Goal: Information Seeking & Learning: Stay updated

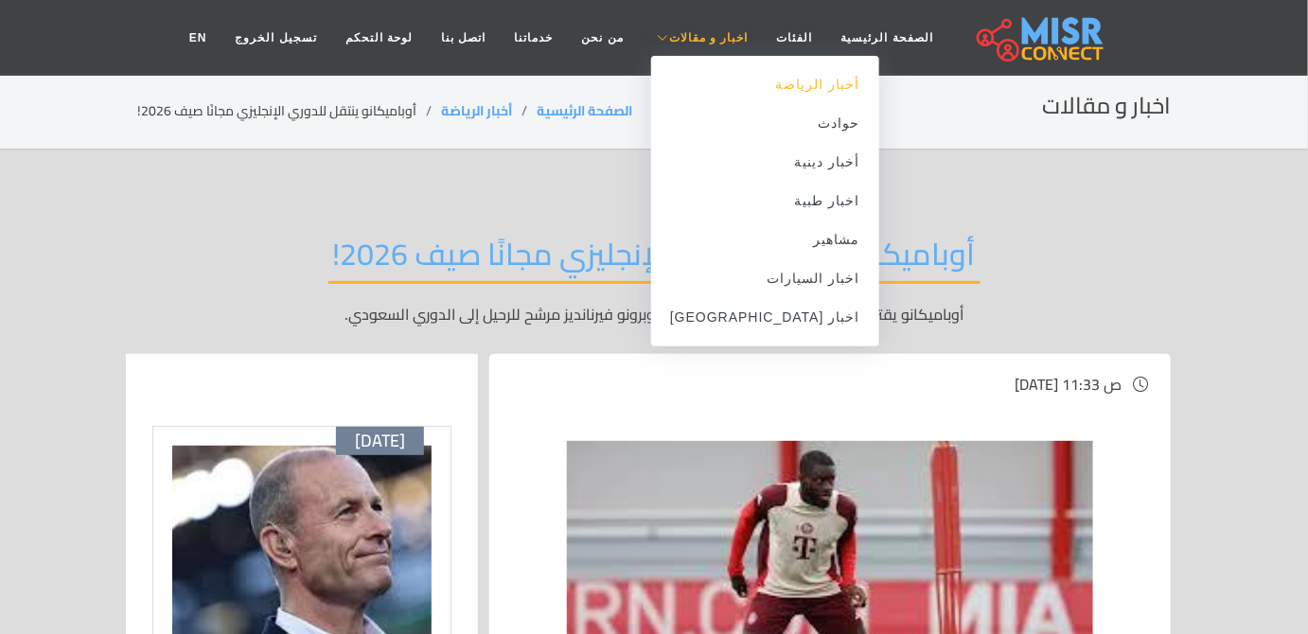
click at [753, 88] on link "أخبار الرياضة" at bounding box center [765, 84] width 228 height 39
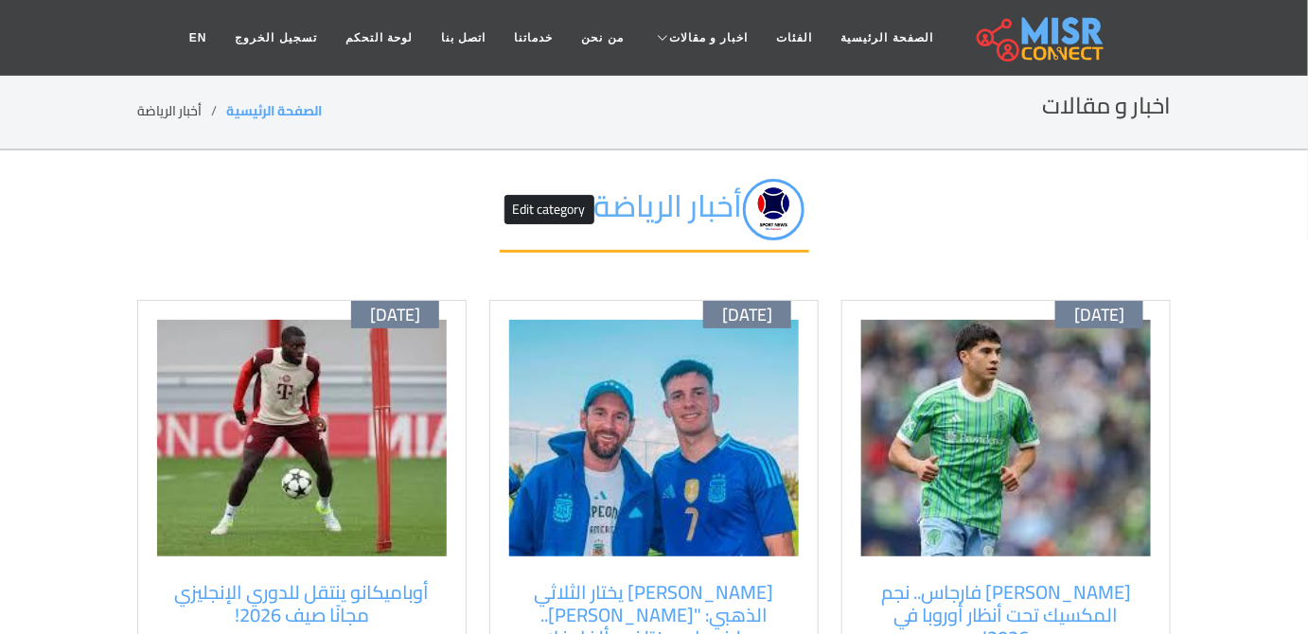
click at [616, 475] on img at bounding box center [654, 438] width 290 height 237
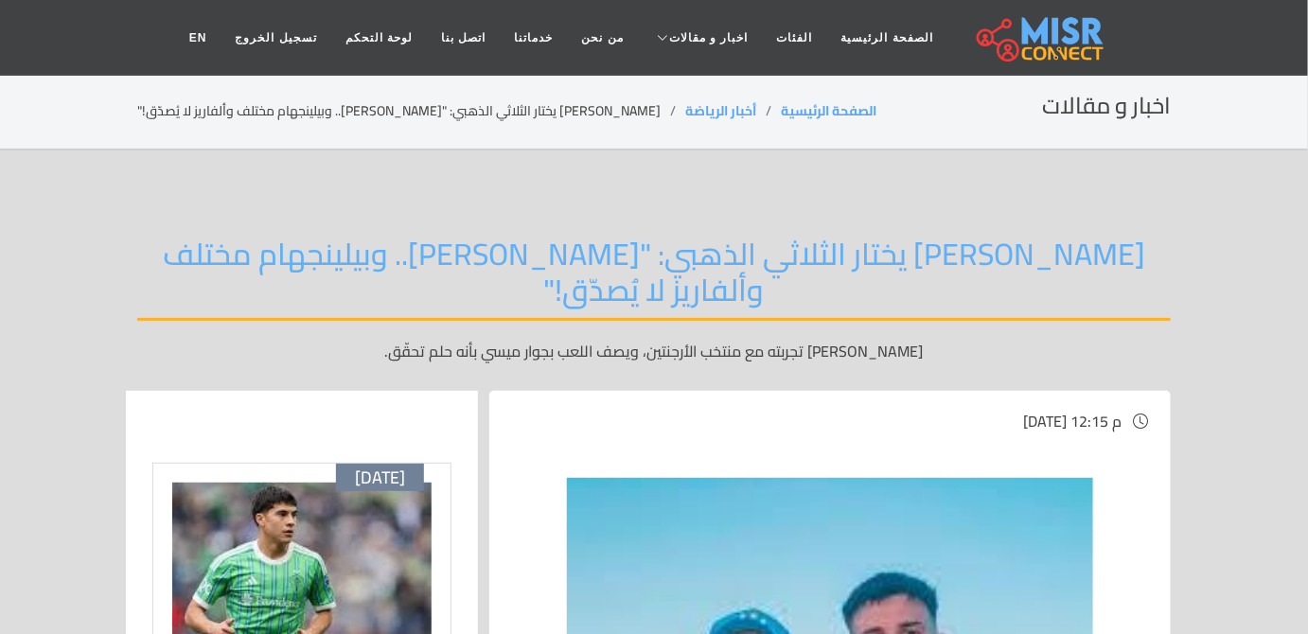
click at [1032, 311] on h2 "[PERSON_NAME] يختار الثلاثي الذهبي: "[PERSON_NAME].. وبيلينجهام مختلف وألفاريز …" at bounding box center [654, 278] width 1034 height 85
click at [297, 558] on img at bounding box center [301, 601] width 259 height 237
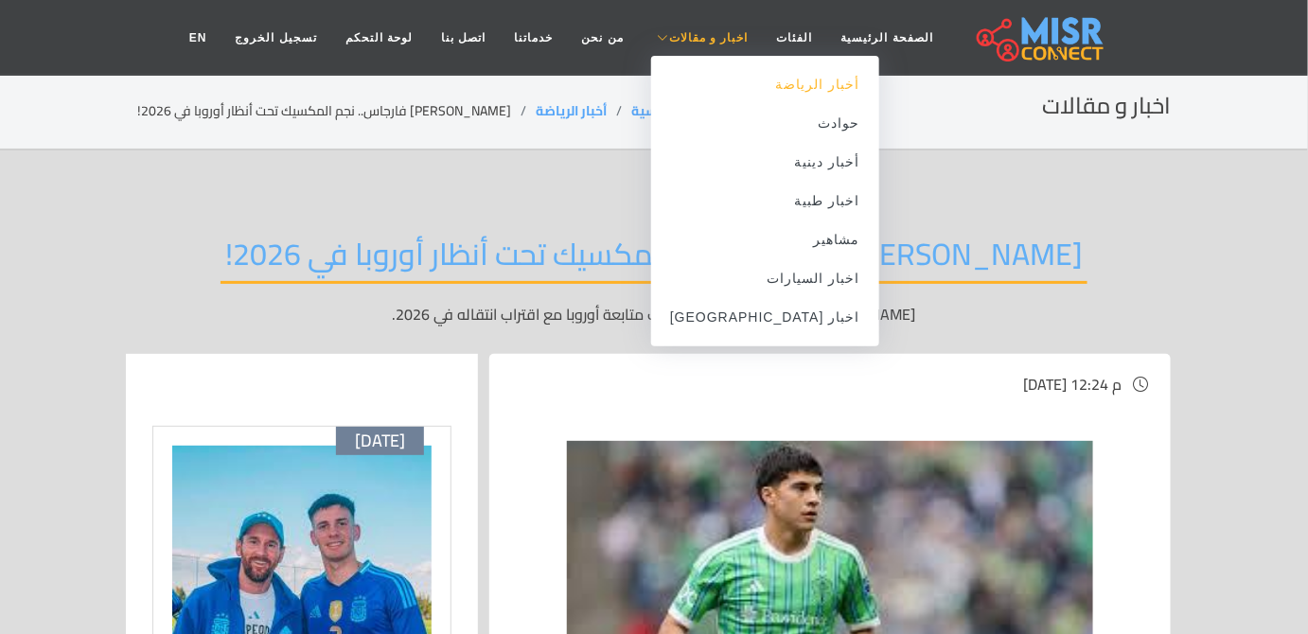
click at [762, 80] on link "أخبار الرياضة" at bounding box center [765, 84] width 228 height 39
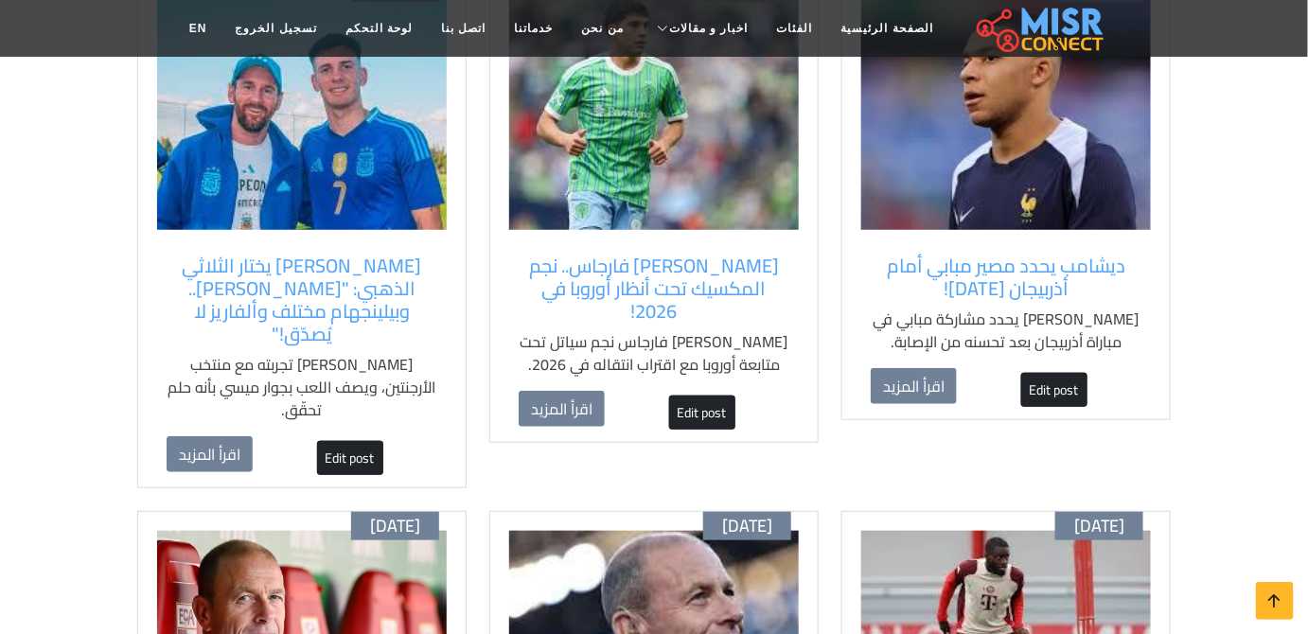
scroll to position [257, 0]
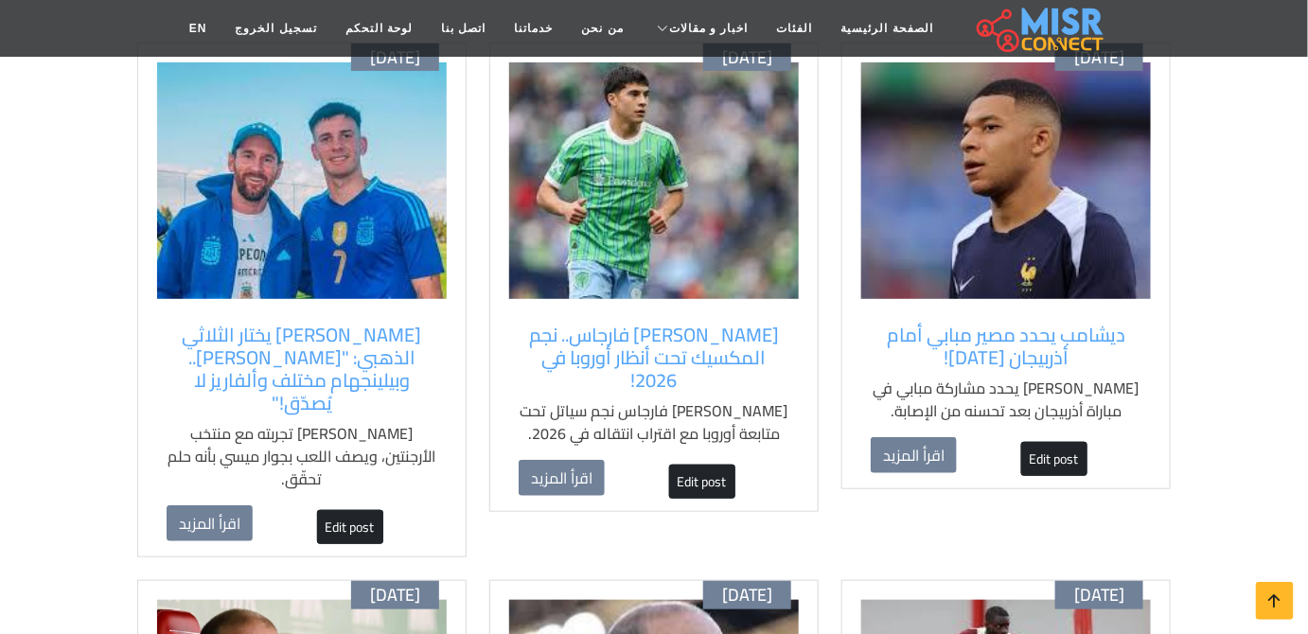
click at [1007, 251] on img at bounding box center [1006, 180] width 290 height 237
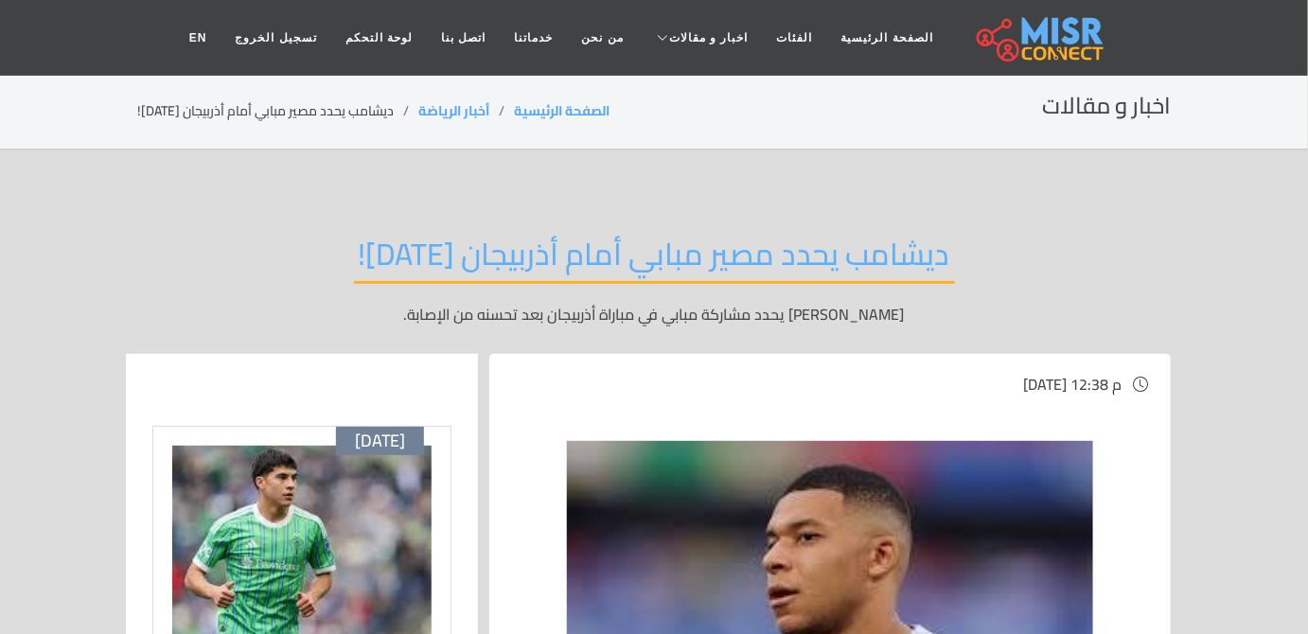
drag, startPoint x: 968, startPoint y: 217, endPoint x: 973, endPoint y: 168, distance: 48.5
click at [969, 216] on div "ديشامب يحدد مصير مبابي أمام أذربيجان اليوم! ديشامب يحدد مشاركة مبابي في مباراة …" at bounding box center [654, 280] width 1034 height 147
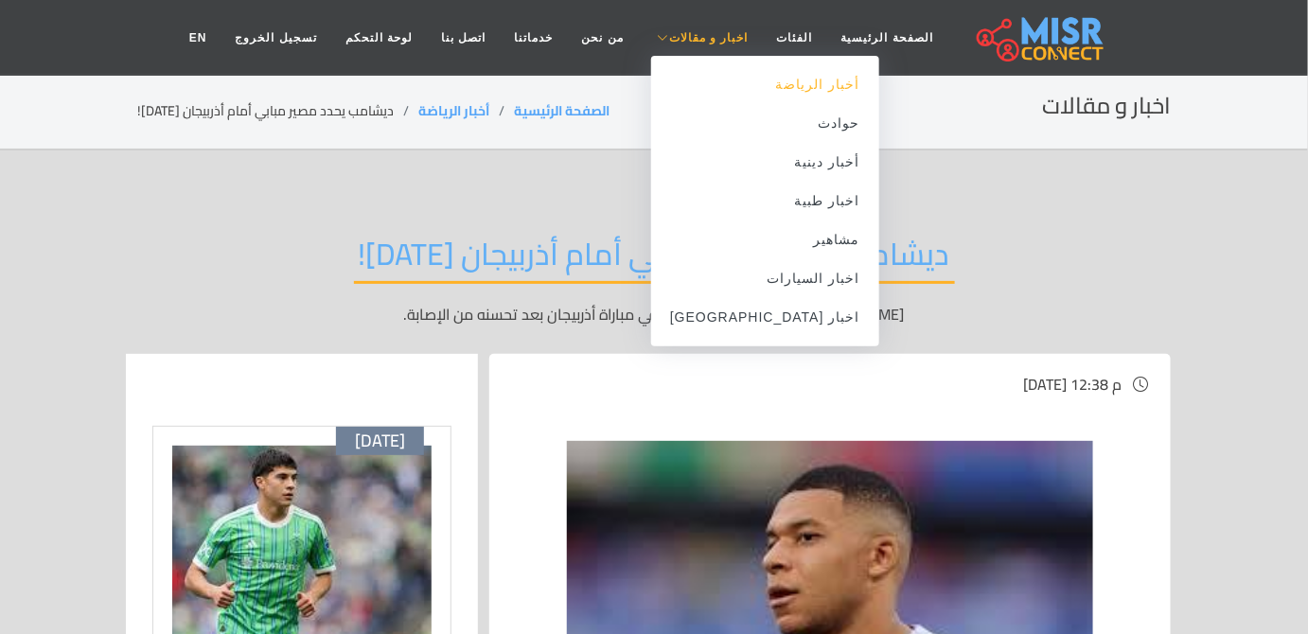
click at [751, 91] on link "أخبار الرياضة" at bounding box center [765, 84] width 228 height 39
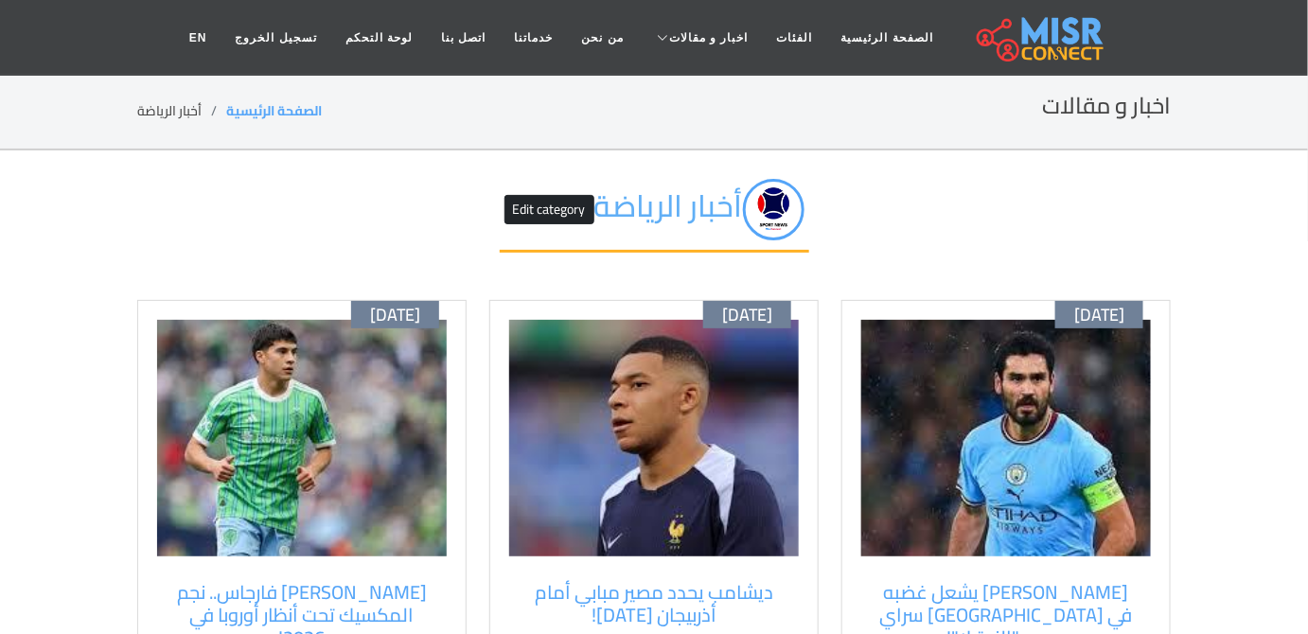
click at [995, 363] on img at bounding box center [1006, 438] width 290 height 237
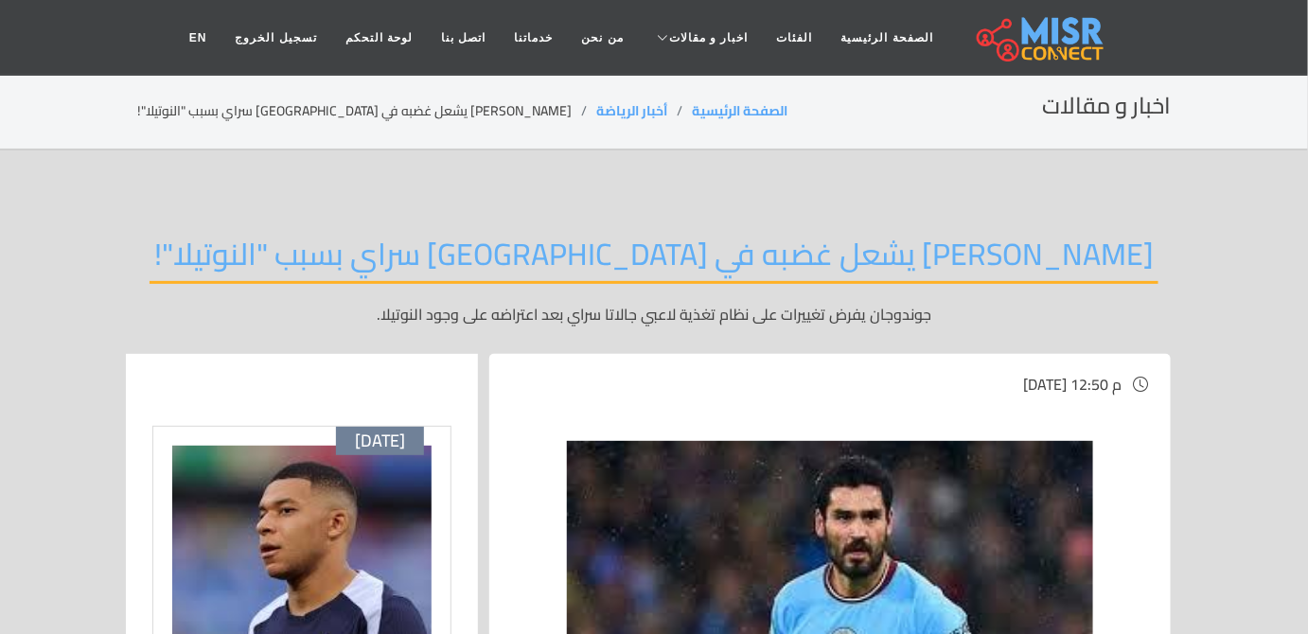
click at [923, 103] on div "اخبار و مقالات الصفحة الرئيسية أخبار الرياضة جوندوجان يشعل غضبه في جالاتا سراي …" at bounding box center [654, 111] width 1034 height 37
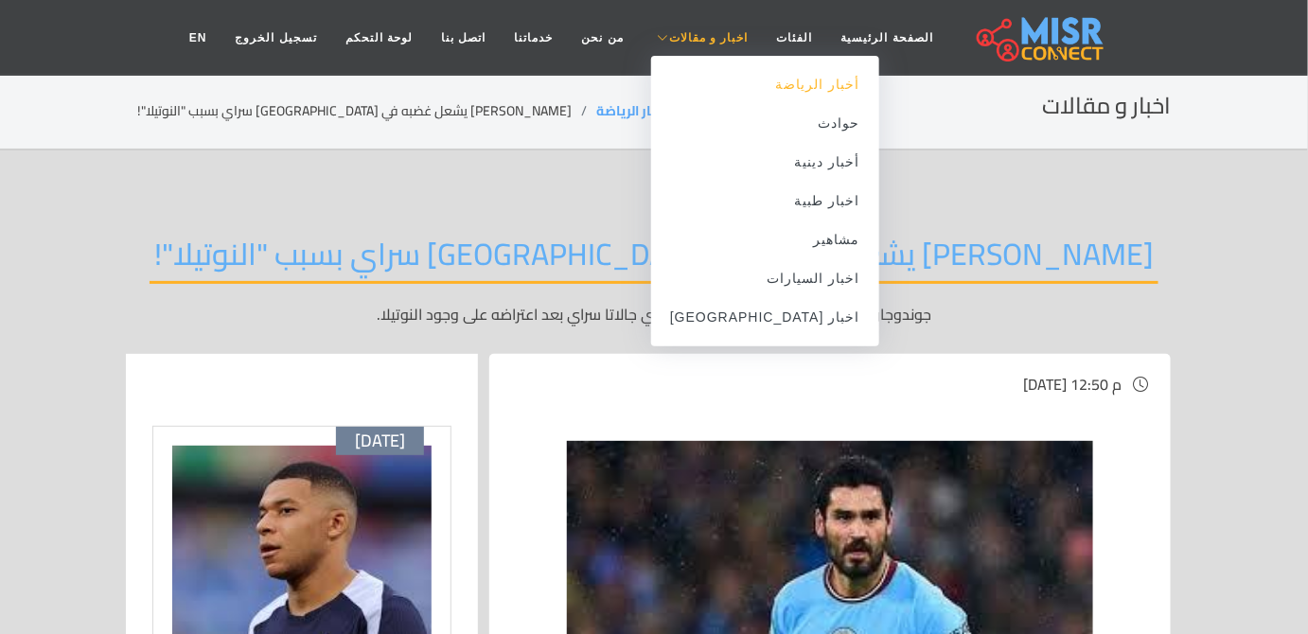
click at [799, 83] on link "أخبار الرياضة" at bounding box center [765, 84] width 228 height 39
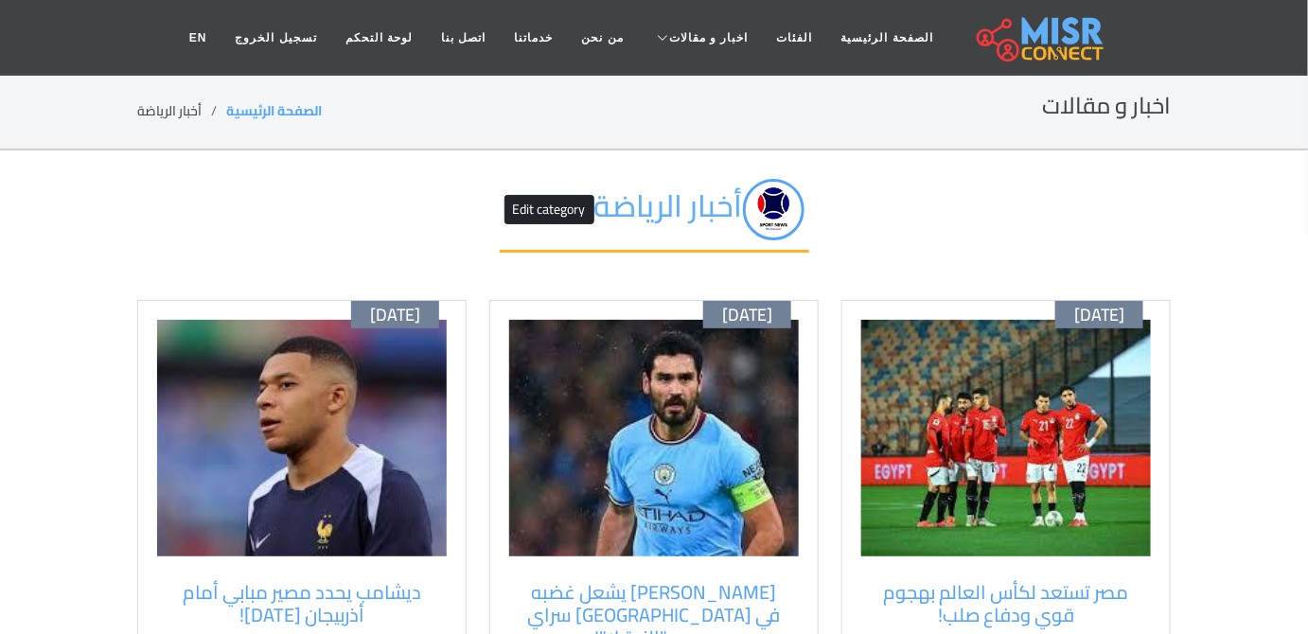
click at [1008, 480] on img at bounding box center [1006, 438] width 290 height 237
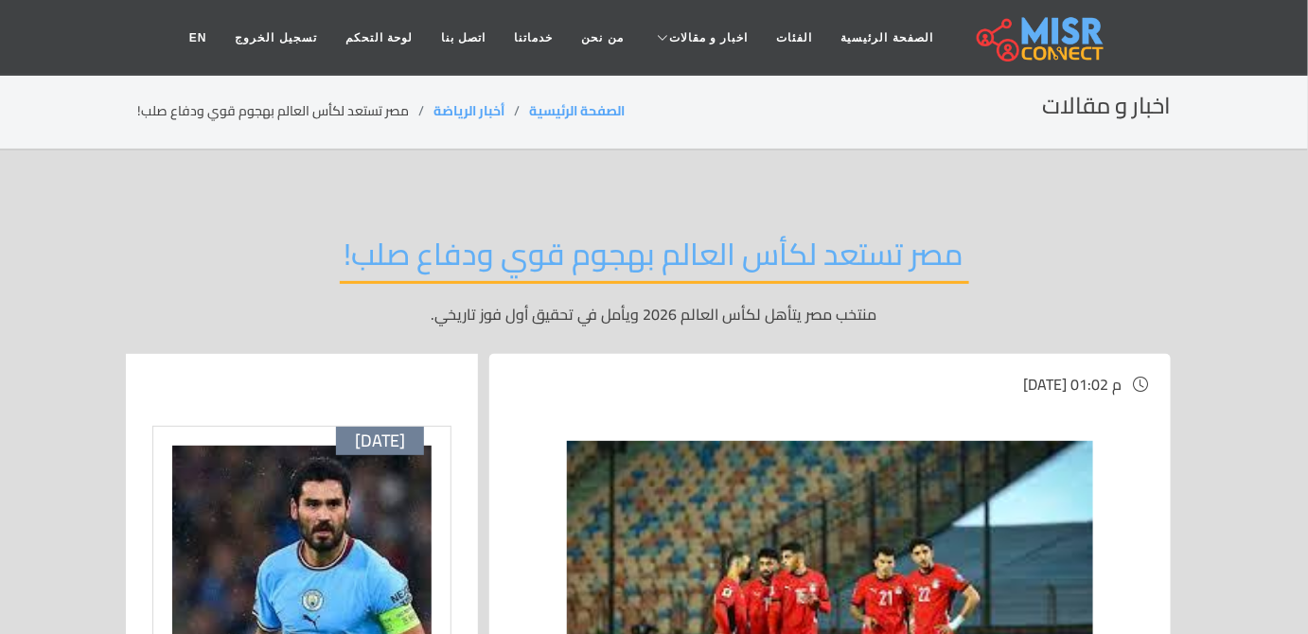
click at [941, 218] on div "مصر تستعد لكأس العالم بهجوم قوي ودفاع صلب! منتخب مصر يتأهل لكأس العالم 2026 ويأ…" at bounding box center [654, 280] width 1034 height 147
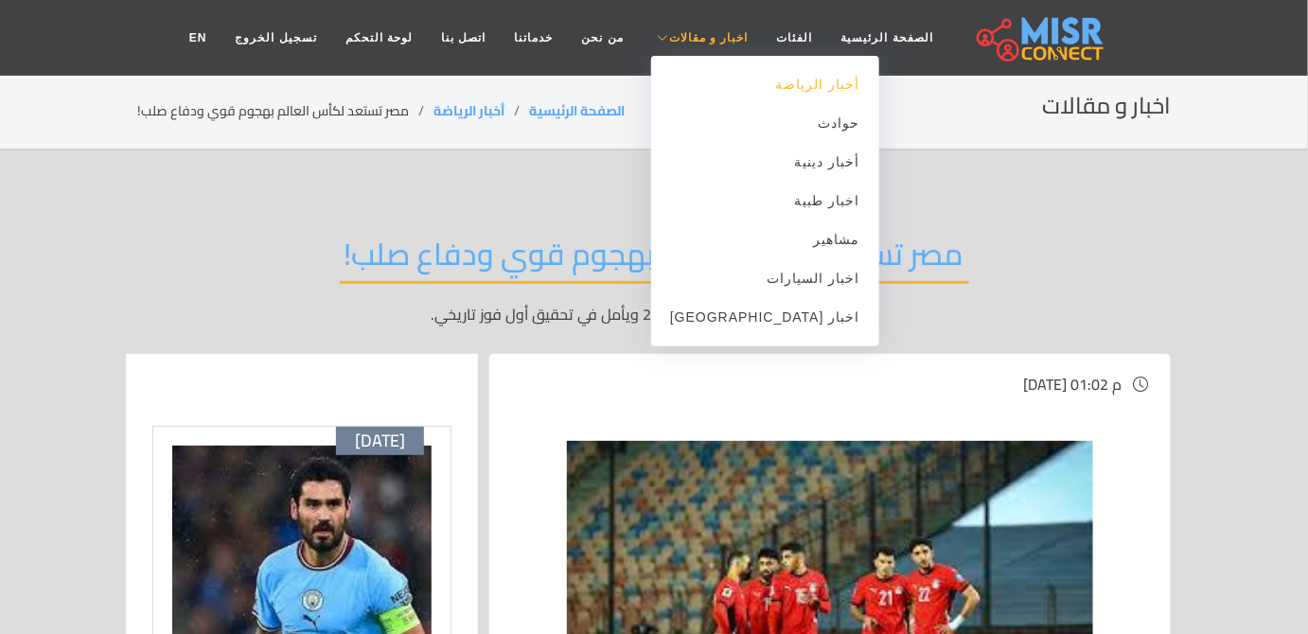
click at [763, 91] on link "أخبار الرياضة" at bounding box center [765, 84] width 228 height 39
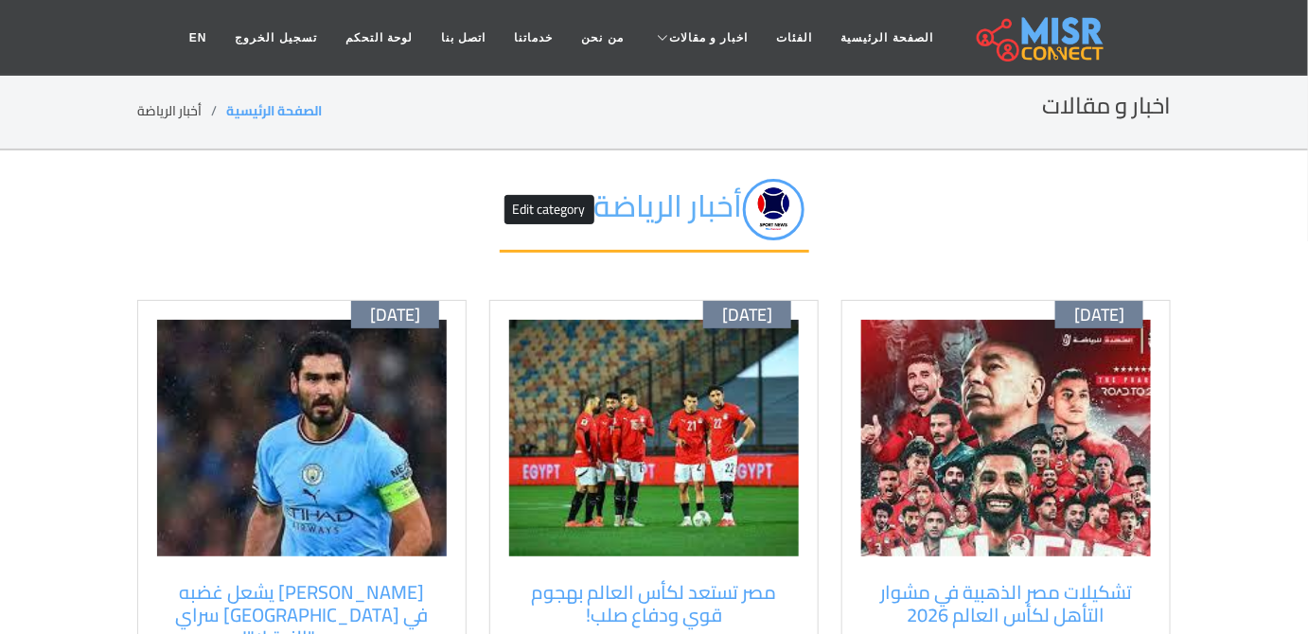
click at [895, 398] on img at bounding box center [1006, 438] width 290 height 237
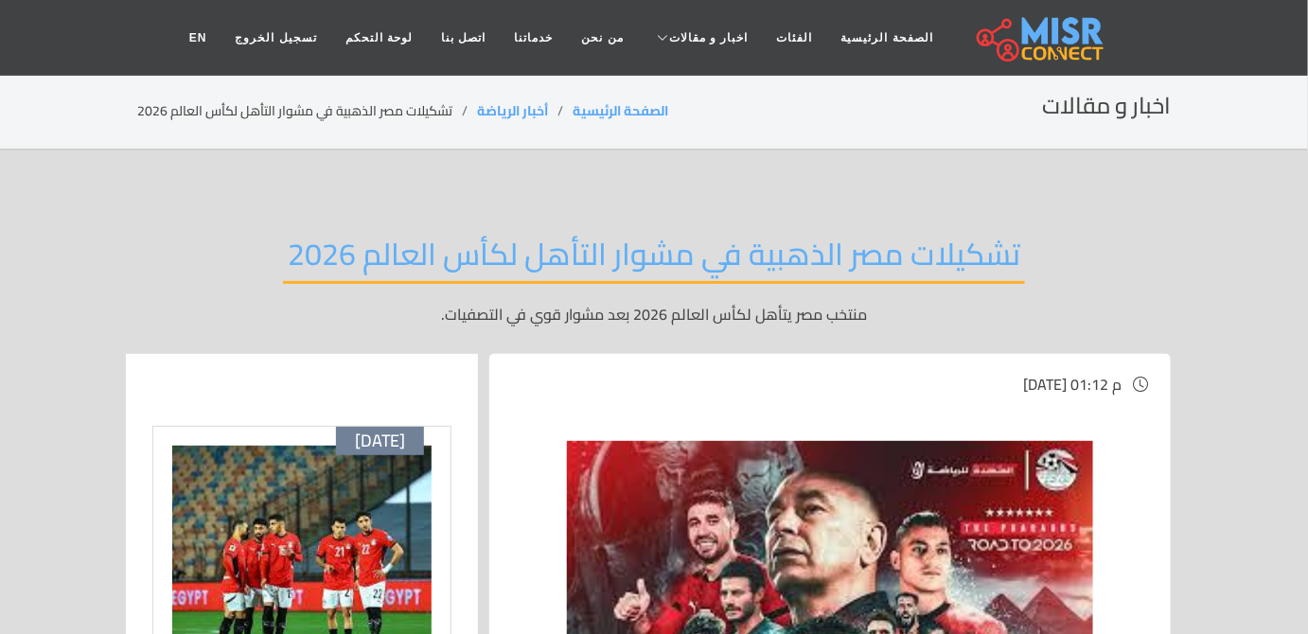
click at [1093, 248] on div "تشكيلات مصر الذهبية في مشوار التأهل لكأس العالم 2026 منتخب مصر يتأهل لكأس العال…" at bounding box center [654, 280] width 1034 height 147
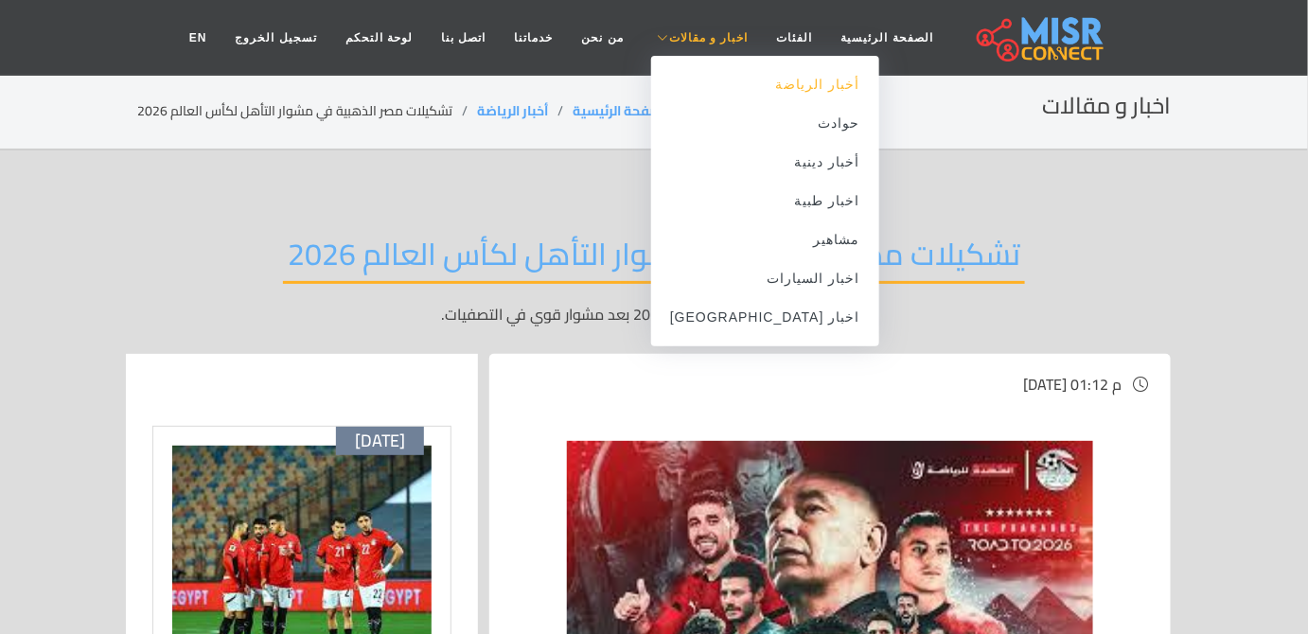
click at [778, 91] on link "أخبار الرياضة" at bounding box center [765, 84] width 228 height 39
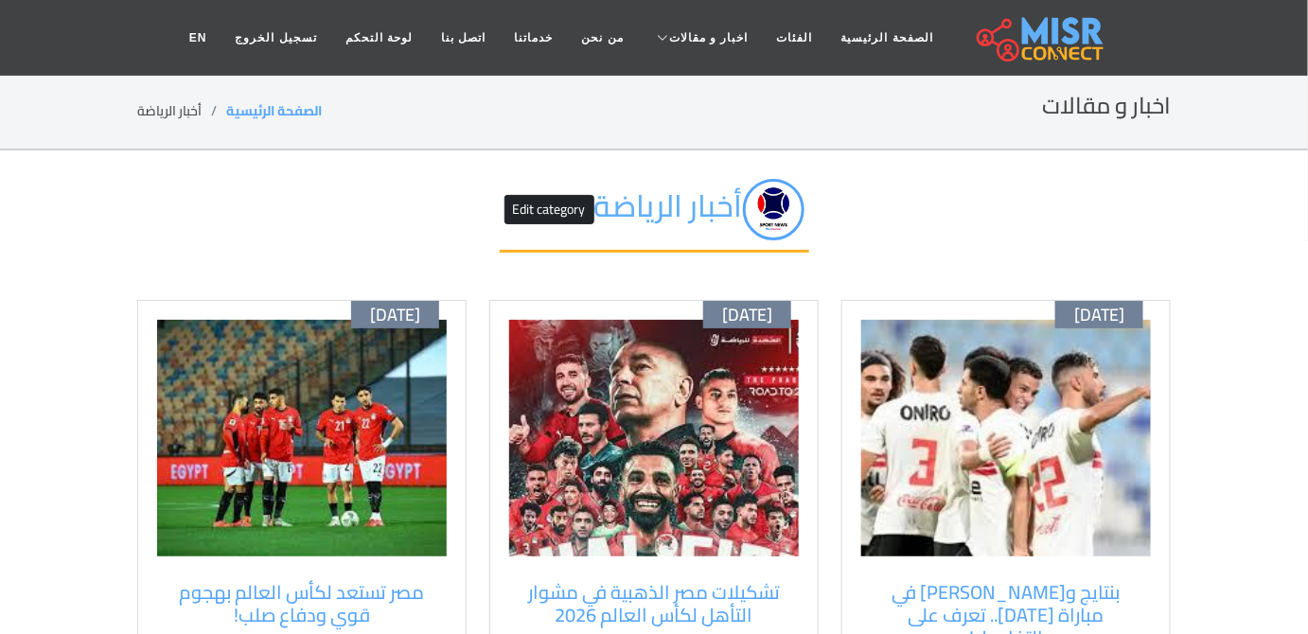
click at [986, 432] on img at bounding box center [1006, 438] width 290 height 237
